Goal: Navigation & Orientation: Find specific page/section

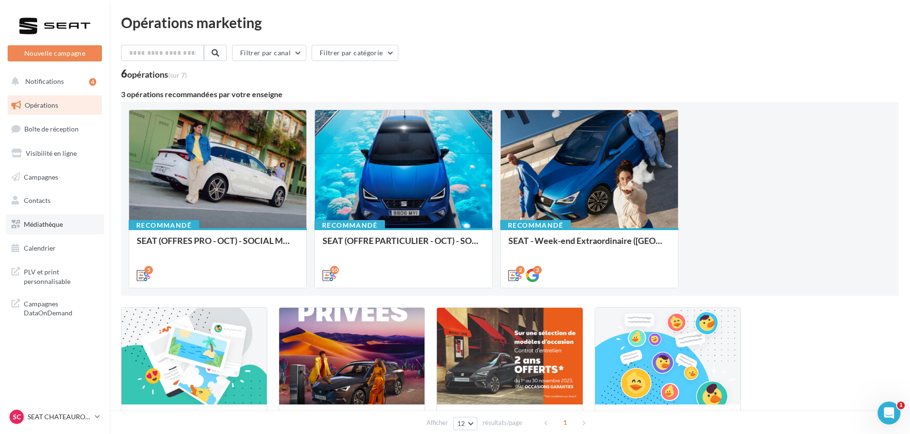
click at [50, 228] on span "Médiathèque" at bounding box center [43, 224] width 39 height 8
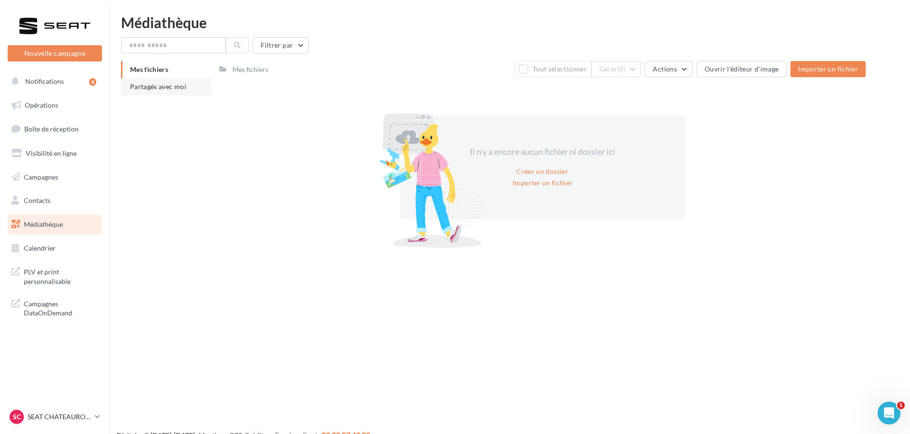
click at [176, 90] on span "Partagés avec moi" at bounding box center [158, 86] width 56 height 8
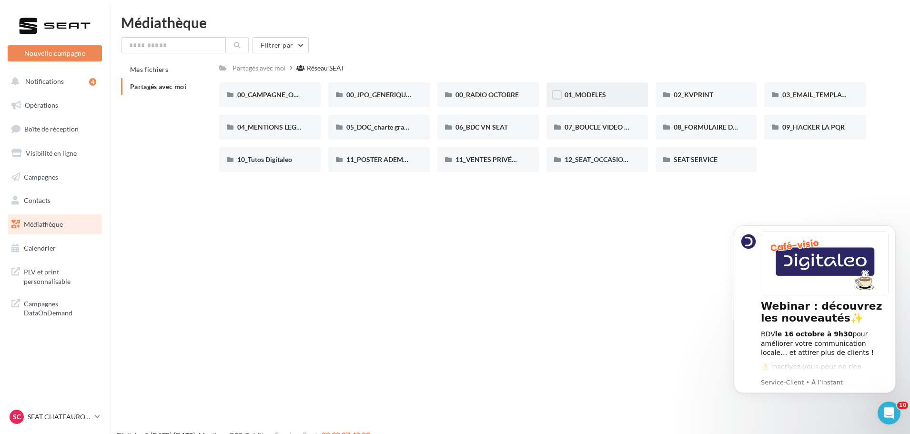
click at [611, 101] on div "01_MODELES" at bounding box center [596, 94] width 101 height 25
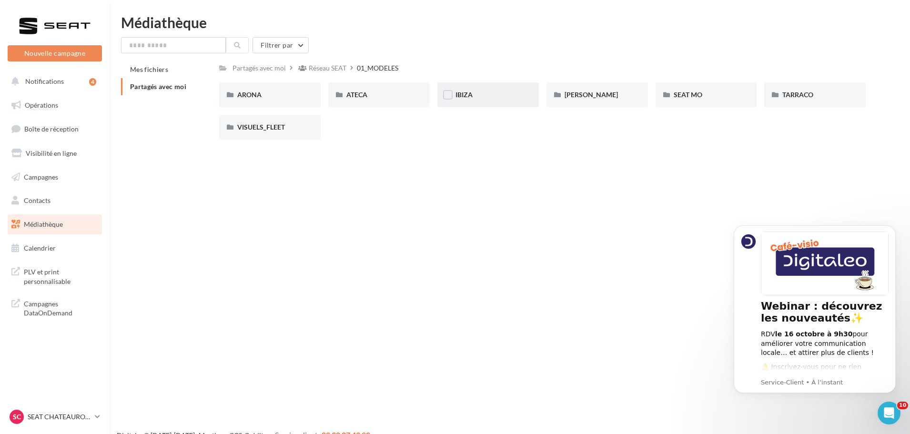
click at [493, 95] on div "IBIZA" at bounding box center [487, 95] width 65 height 10
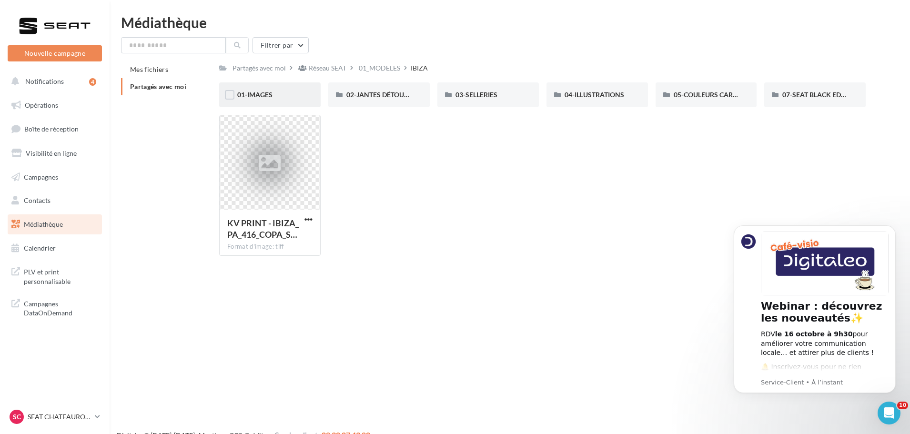
click at [277, 91] on div "01-IMAGES" at bounding box center [269, 95] width 65 height 10
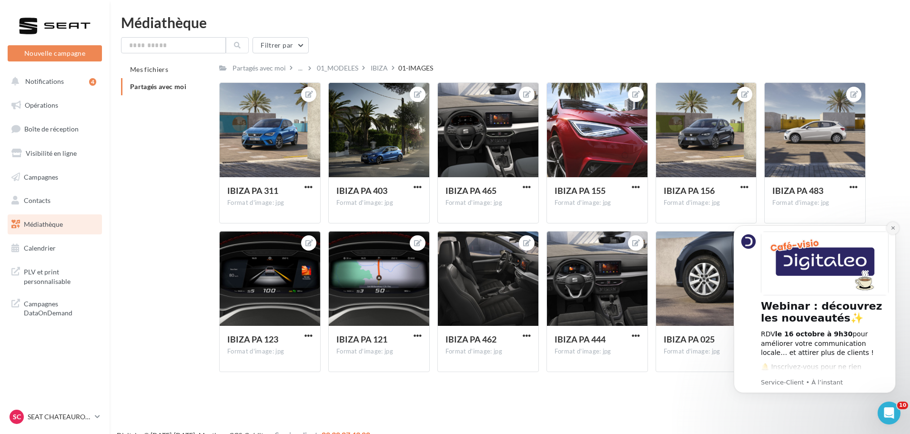
click at [896, 230] on button "Dismiss notification" at bounding box center [892, 228] width 12 height 12
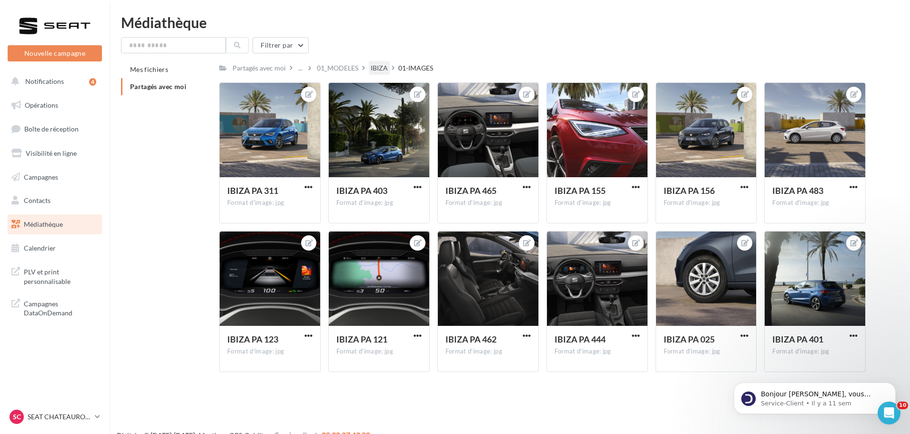
click at [370, 66] on div "IBIZA" at bounding box center [378, 68] width 17 height 10
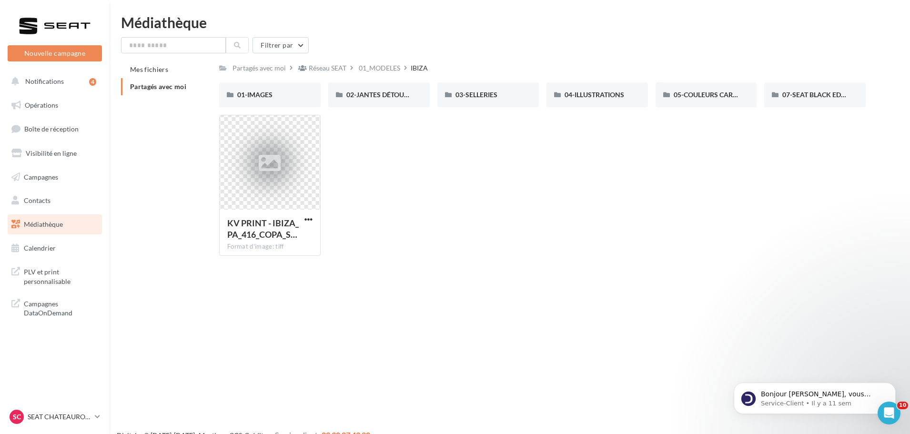
click at [398, 66] on div "01_MODELES" at bounding box center [379, 68] width 41 height 10
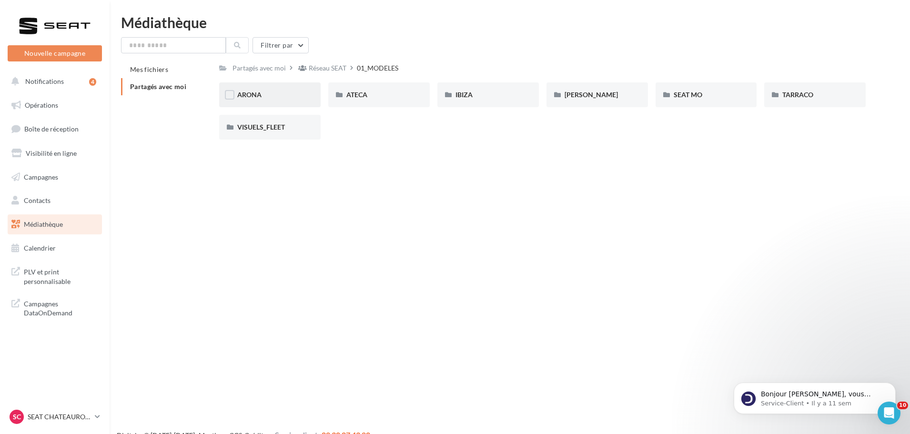
click at [271, 97] on div "ARONA" at bounding box center [269, 95] width 65 height 10
click at [293, 107] on div "01-IMAGES" at bounding box center [269, 94] width 101 height 25
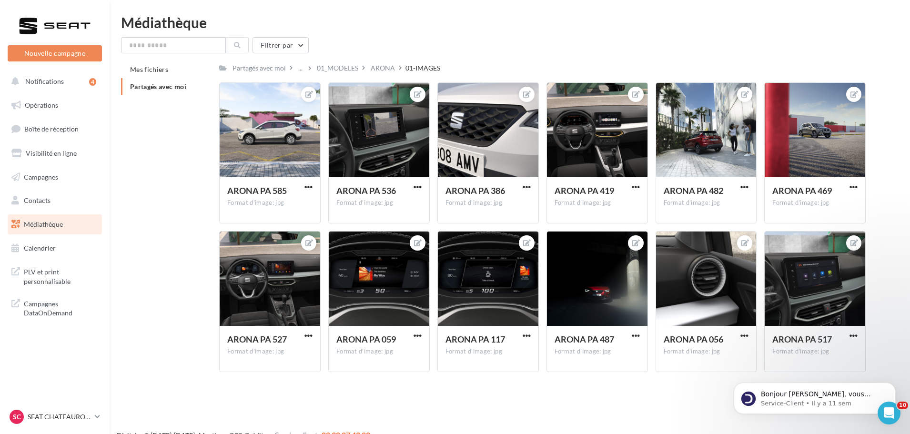
click at [165, 89] on span "Partagés avec moi" at bounding box center [158, 86] width 56 height 8
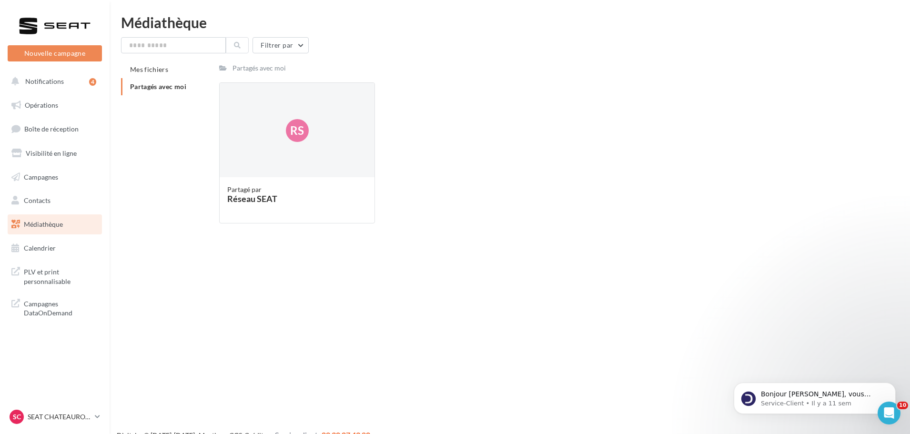
click at [28, 219] on link "Médiathèque" at bounding box center [55, 224] width 98 height 20
